Goal: Check status: Check status

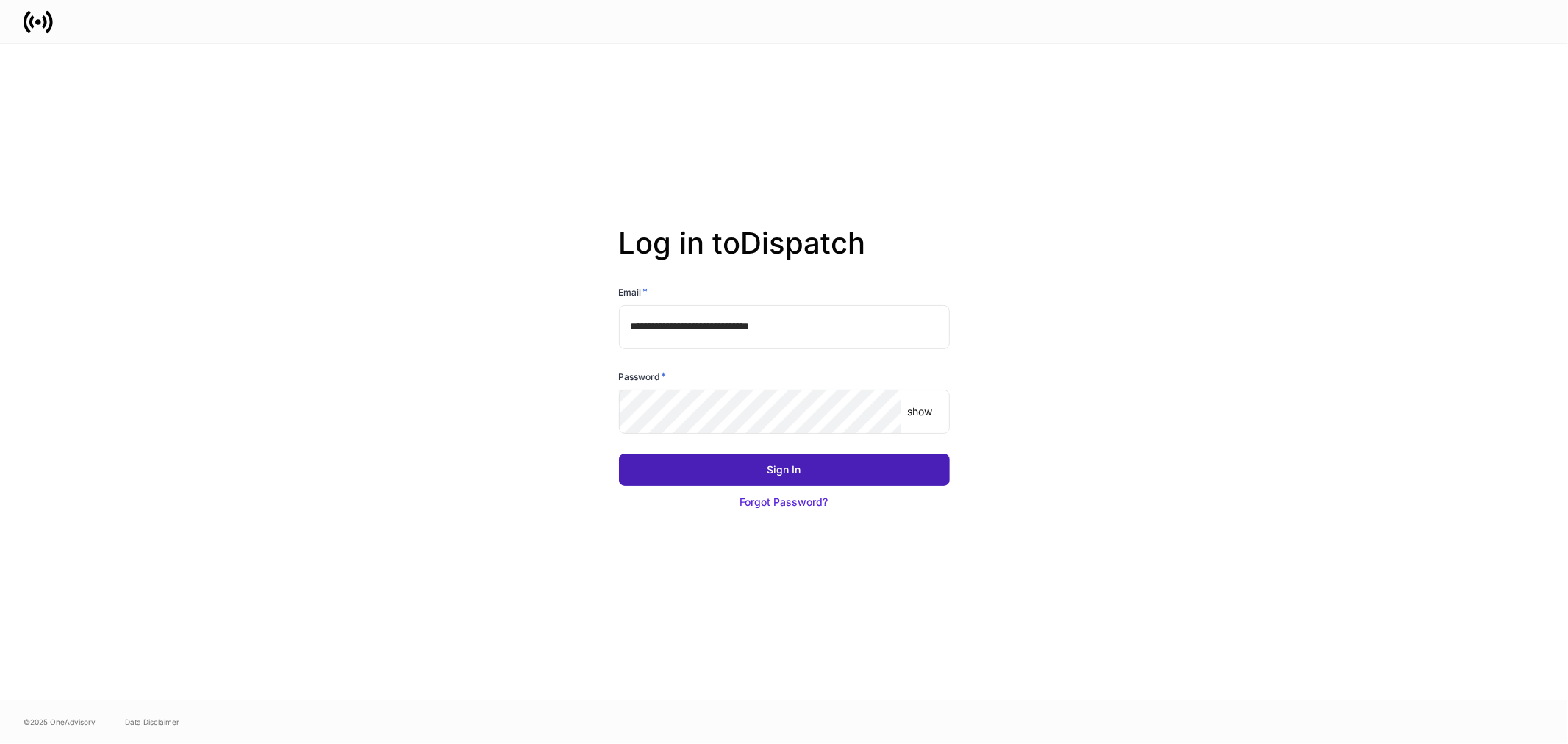
click at [757, 462] on button "Sign In" at bounding box center [784, 470] width 330 height 32
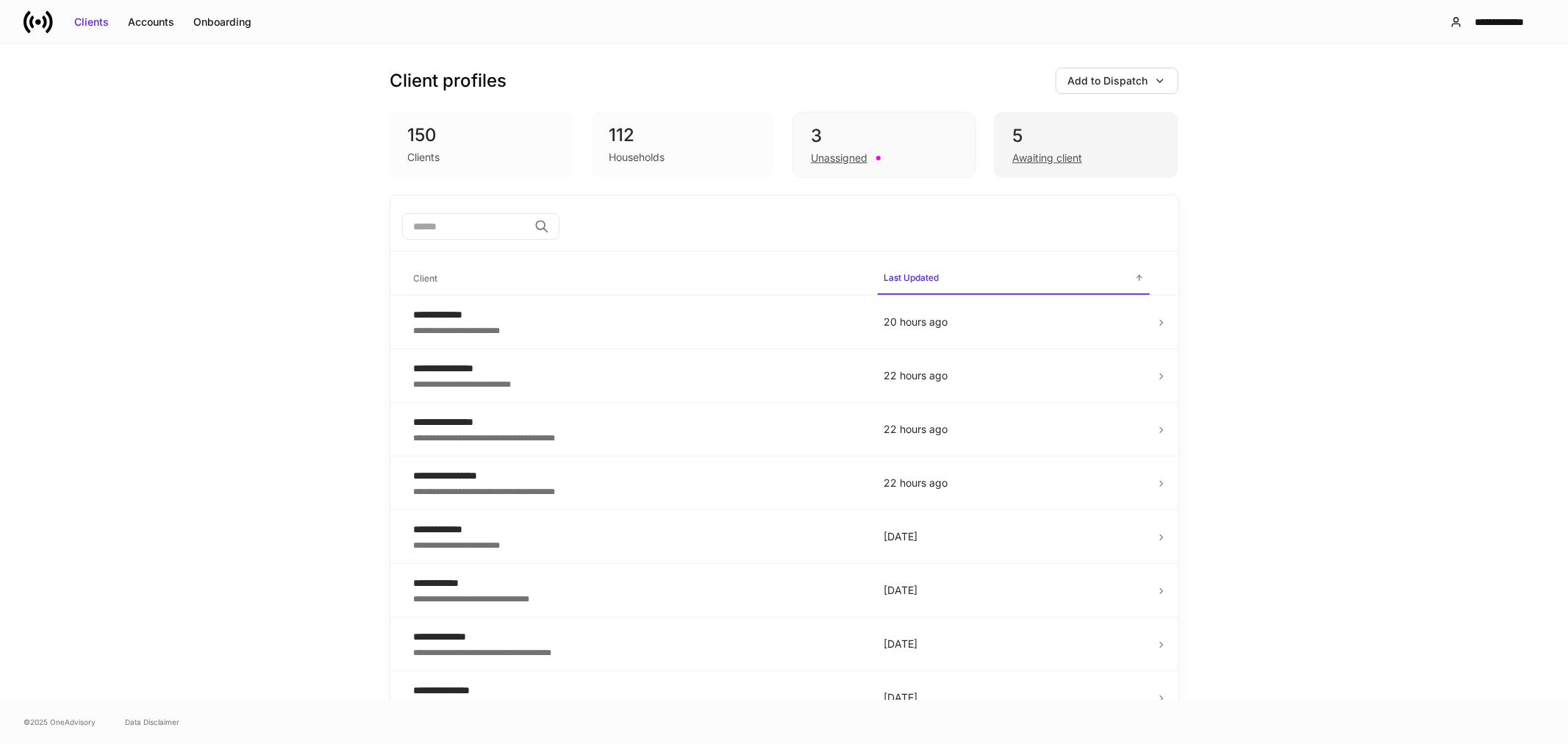
click at [1031, 155] on div "Awaiting client" at bounding box center [1047, 157] width 70 height 14
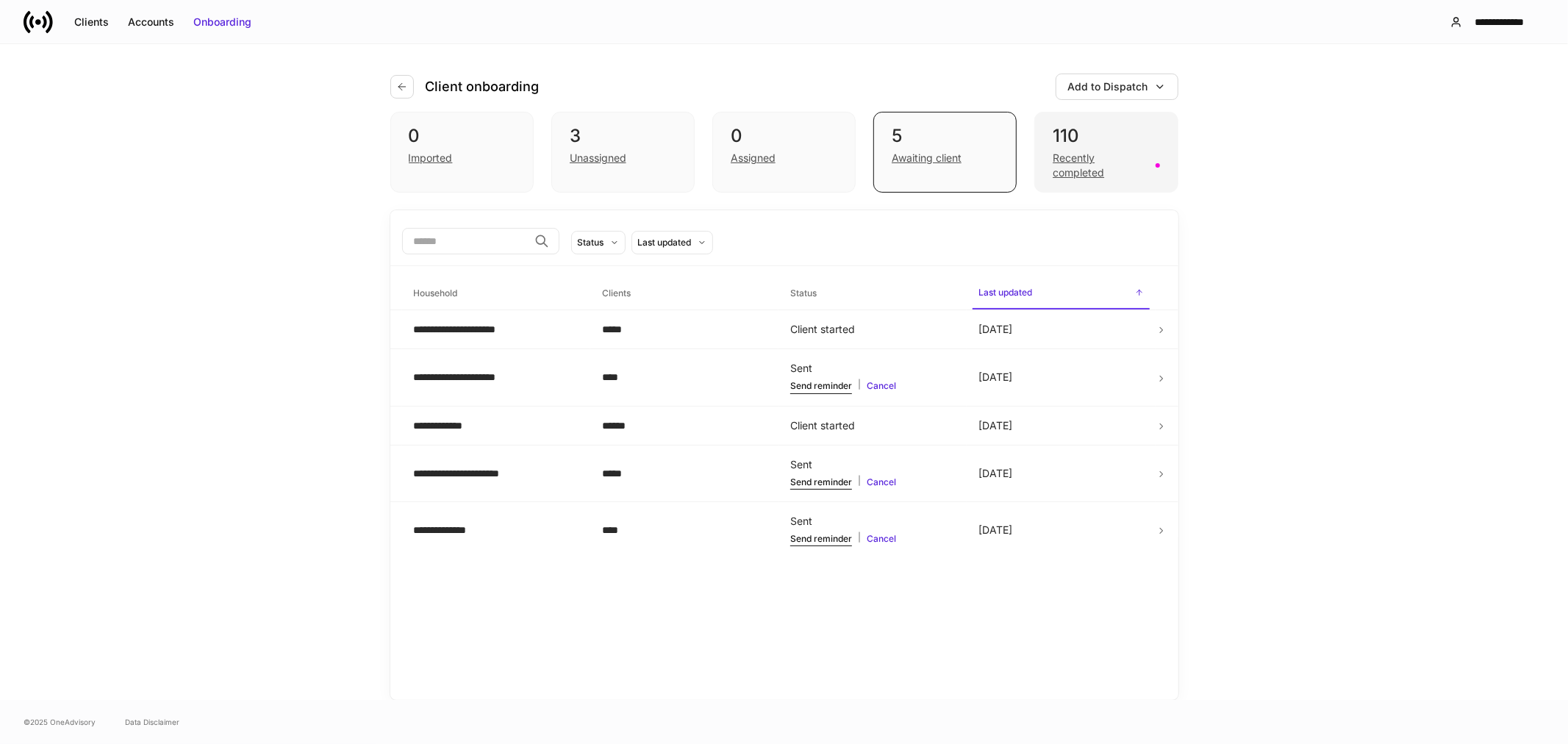
click at [1071, 165] on div "Recently completed" at bounding box center [1099, 165] width 93 height 30
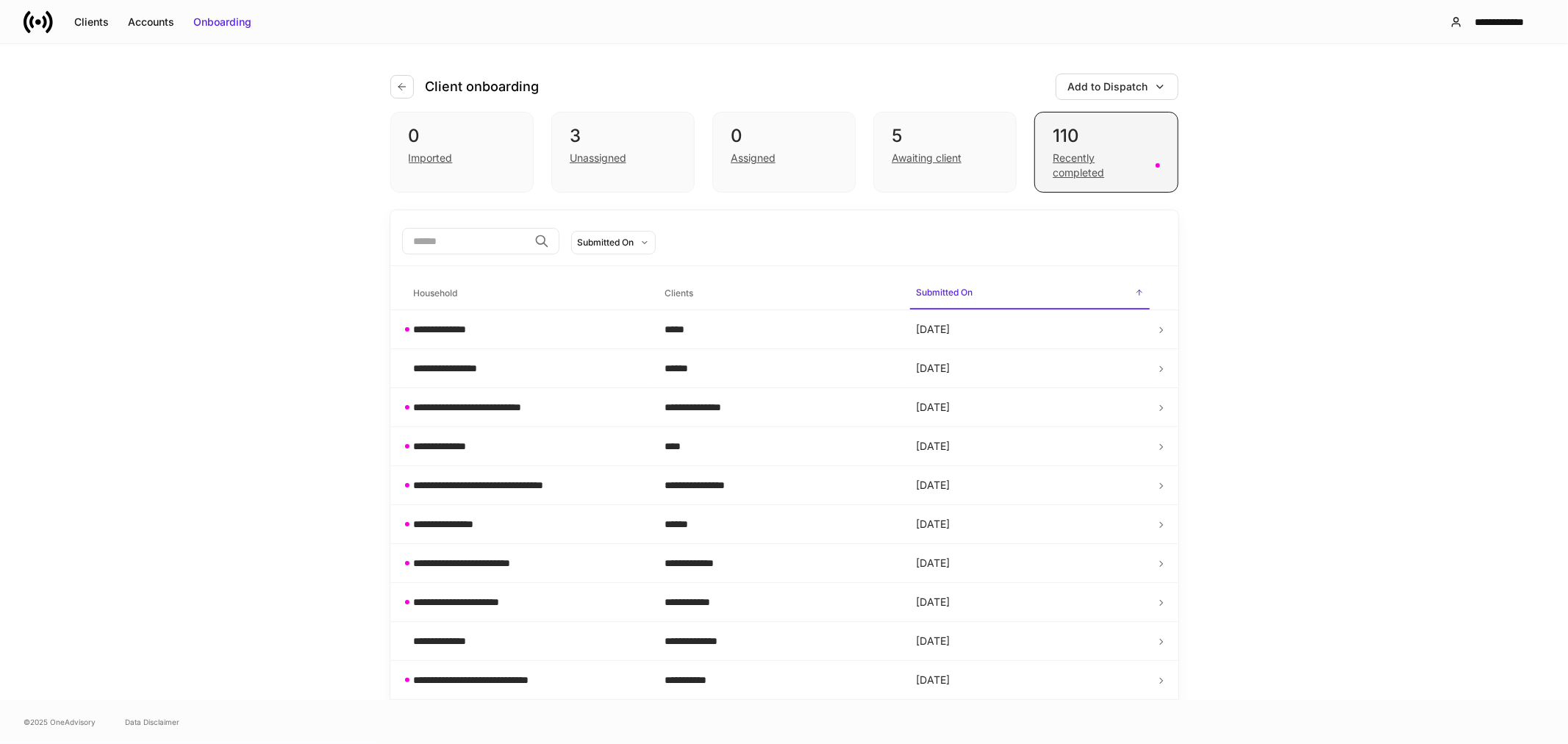
click at [1059, 166] on div "Recently completed" at bounding box center [1099, 165] width 93 height 30
